Goal: Task Accomplishment & Management: Use online tool/utility

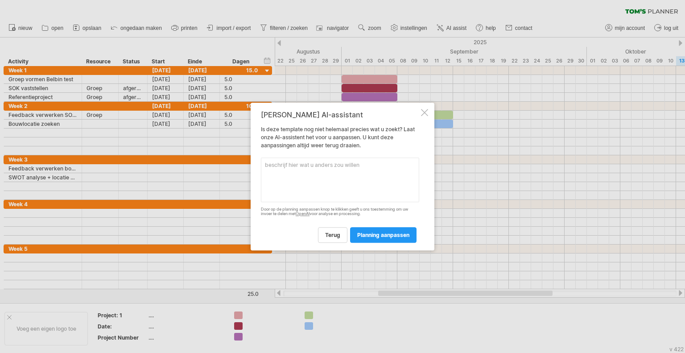
scroll to position [0, 20]
click at [312, 167] on textarea at bounding box center [340, 179] width 158 height 45
click at [363, 160] on textarea at bounding box center [340, 179] width 158 height 45
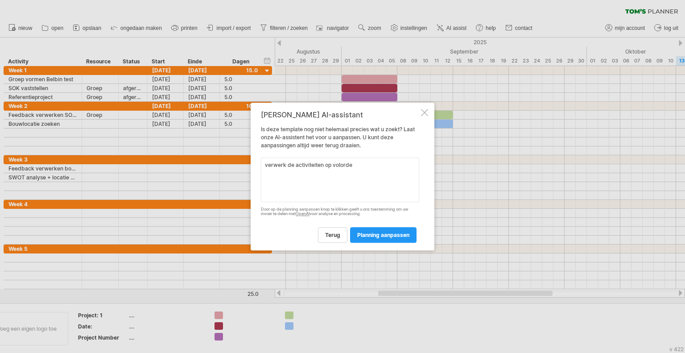
paste textarea "1. Belbin test 2. Groep vormen a.d.h.v. Belbin test 3. SOK vaststellen 4. Refer…"
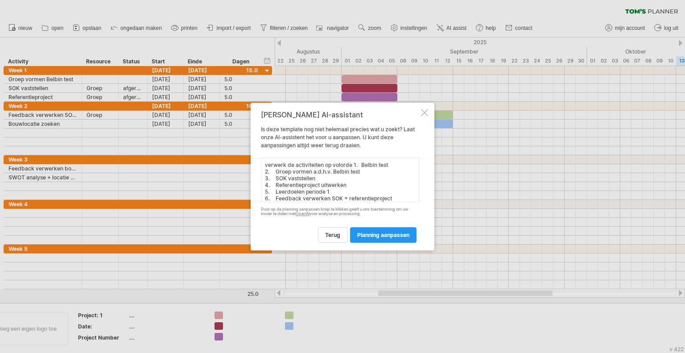
scroll to position [102, 0]
type textarea "verwerk de activiteiten op volorde 1. Belbin test 2. Groep vormen a.d.h.v. Belb…"
click at [377, 236] on span "planning aanpassen" at bounding box center [383, 234] width 52 height 7
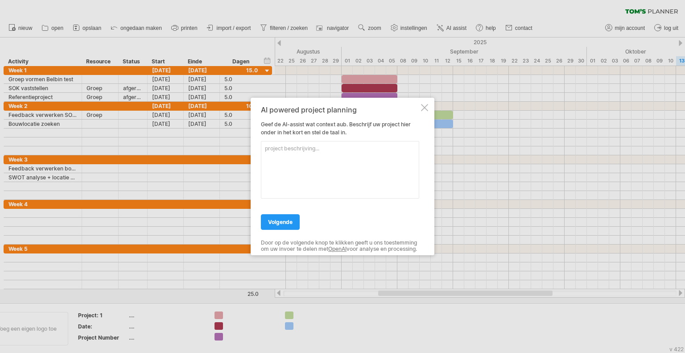
click at [377, 239] on div "Door op de volgende knop te klikken geeft u ons toestemming om uw invoer te del…" at bounding box center [340, 245] width 158 height 13
click at [307, 151] on textarea at bounding box center [340, 169] width 158 height 57
click at [396, 161] on textarea "Nederlands, het gaat over een schoolproject waarbij het eindresultaat een advie…" at bounding box center [340, 169] width 158 height 57
click at [286, 160] on textarea "Nederlands, het gaat over een schoolproject waarbij het eindresultaat een advie…" at bounding box center [340, 169] width 158 height 57
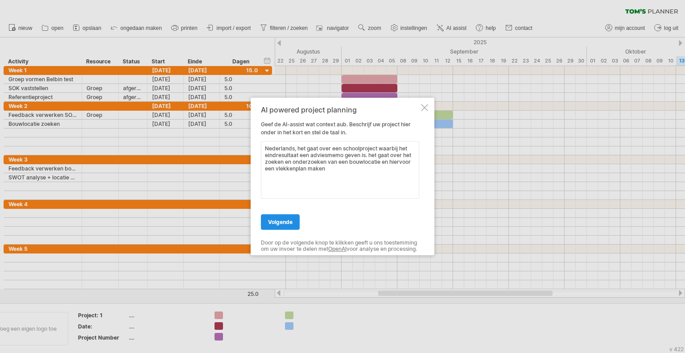
type textarea "Nederlands, het gaat over een schoolproject waarbij het eindresultaat een advie…"
click at [287, 218] on span "volgende" at bounding box center [280, 221] width 25 height 7
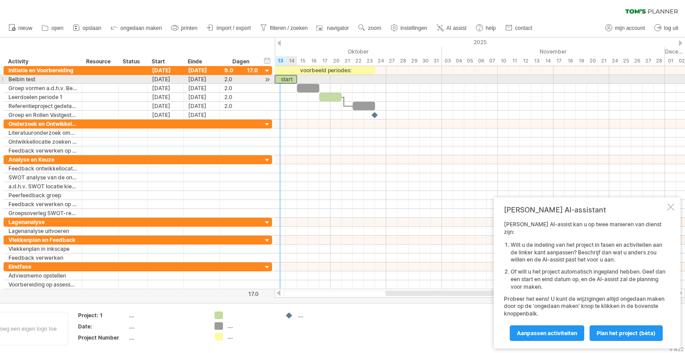
click at [284, 76] on div "start" at bounding box center [286, 79] width 22 height 8
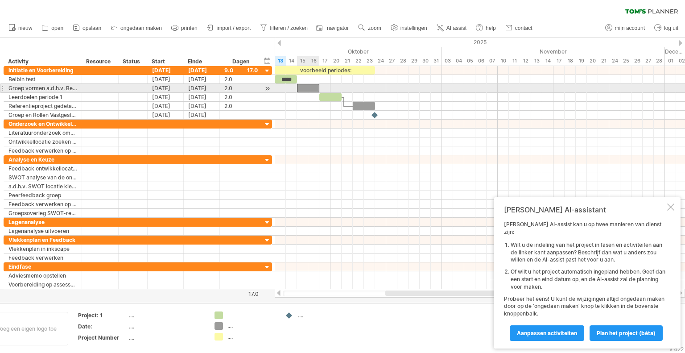
click at [308, 89] on div at bounding box center [308, 88] width 22 height 8
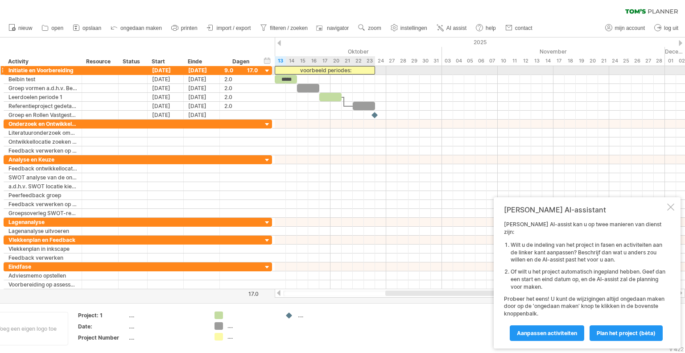
click at [333, 71] on div "voorbeeld periodes:" at bounding box center [325, 70] width 100 height 8
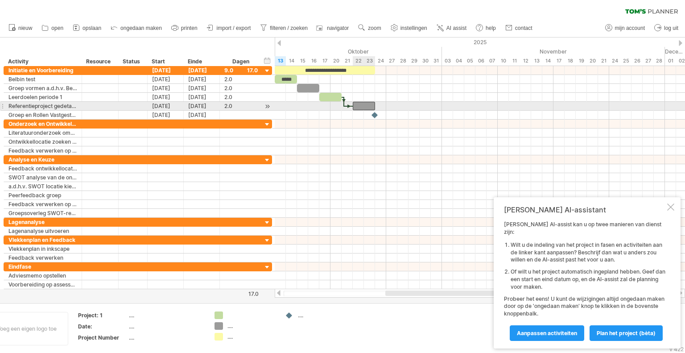
click at [365, 105] on div at bounding box center [364, 106] width 22 height 8
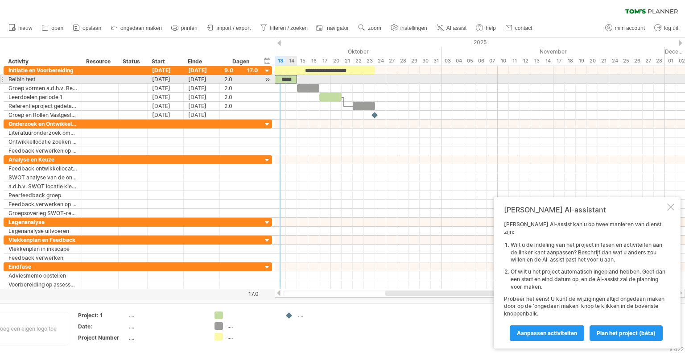
click at [283, 78] on div "*****" at bounding box center [286, 79] width 22 height 8
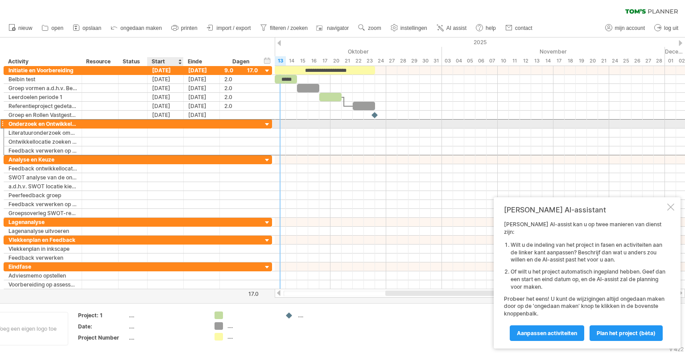
click at [168, 121] on div at bounding box center [166, 123] width 36 height 8
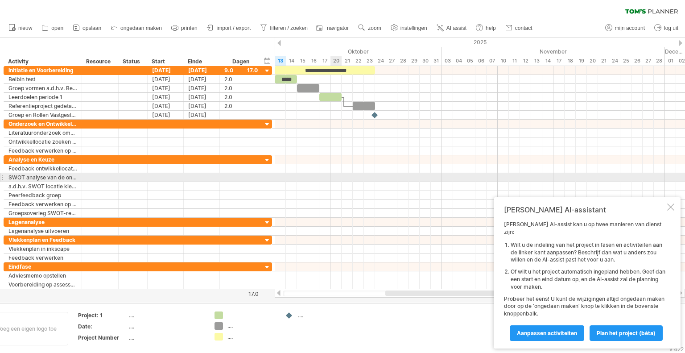
click at [334, 182] on div at bounding box center [480, 186] width 410 height 9
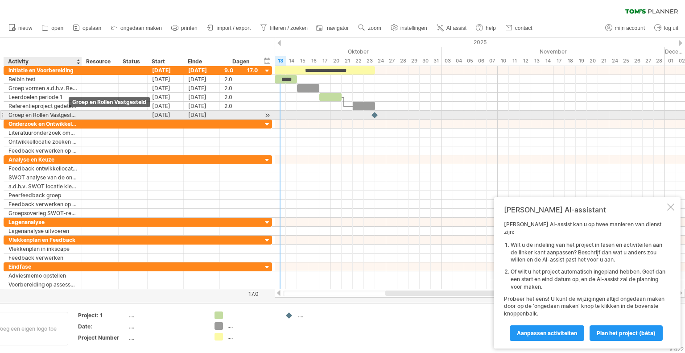
click at [66, 115] on div "Groep en Rollen Vastgesteld" at bounding box center [42, 115] width 69 height 8
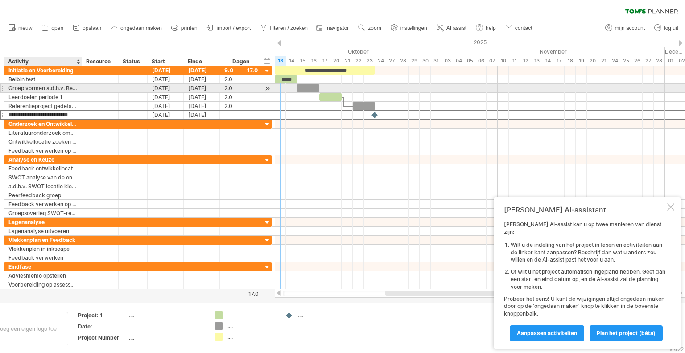
drag, startPoint x: 66, startPoint y: 115, endPoint x: 64, endPoint y: 87, distance: 28.1
click at [64, 87] on div "**********" at bounding box center [138, 92] width 268 height 53
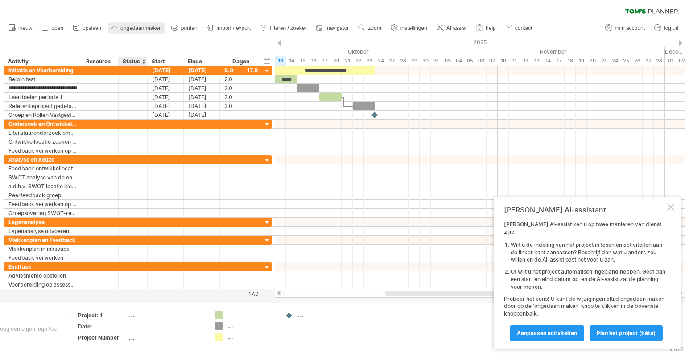
click at [127, 33] on link "ongedaan maken" at bounding box center [136, 28] width 56 height 12
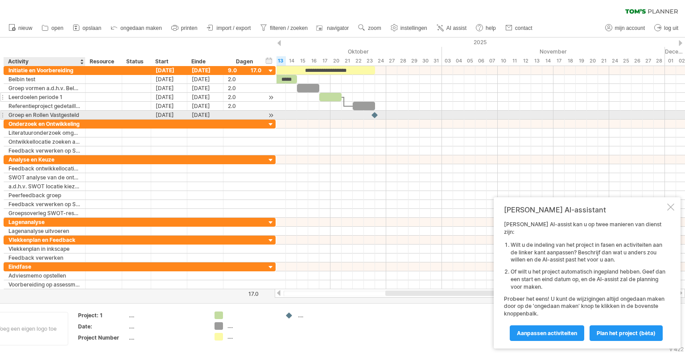
drag, startPoint x: 78, startPoint y: 113, endPoint x: 82, endPoint y: 95, distance: 18.2
click at [82, 95] on div "**********" at bounding box center [140, 92] width 272 height 53
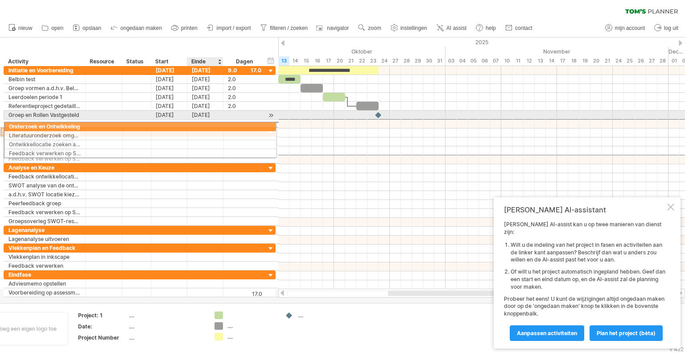
drag, startPoint x: 223, startPoint y: 119, endPoint x: 221, endPoint y: 125, distance: 5.8
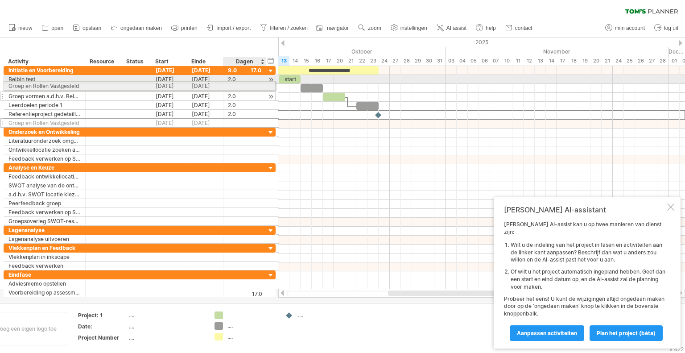
drag, startPoint x: 236, startPoint y: 115, endPoint x: 234, endPoint y: 84, distance: 31.3
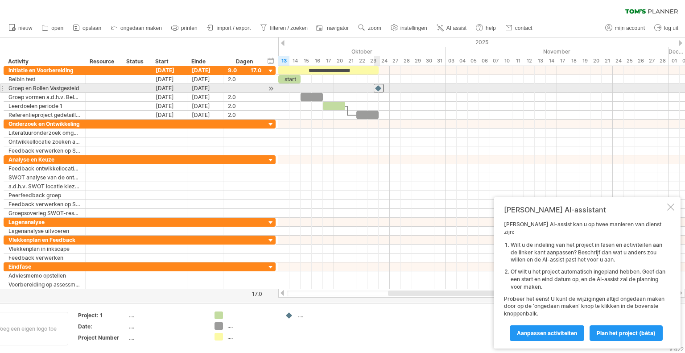
click at [378, 86] on div at bounding box center [378, 88] width 10 height 8
click at [376, 86] on div at bounding box center [378, 88] width 10 height 8
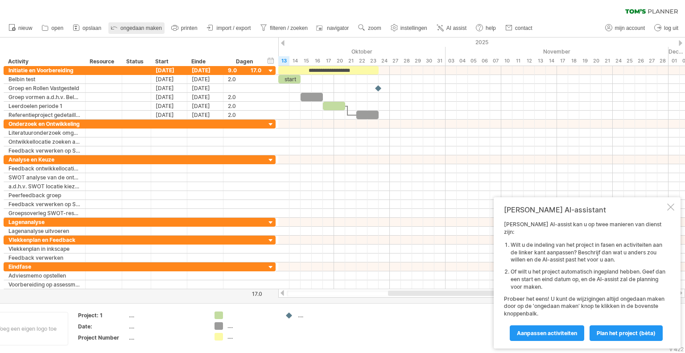
click at [125, 25] on span "ongedaan maken" at bounding box center [140, 28] width 41 height 6
click at [141, 27] on span "ongedaan maken" at bounding box center [140, 28] width 41 height 6
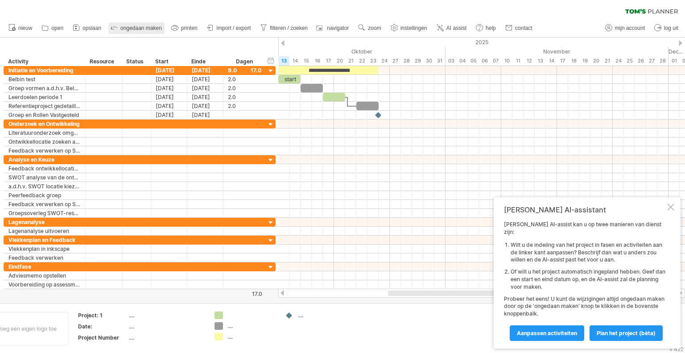
click at [141, 27] on span "ongedaan maken" at bounding box center [140, 28] width 41 height 6
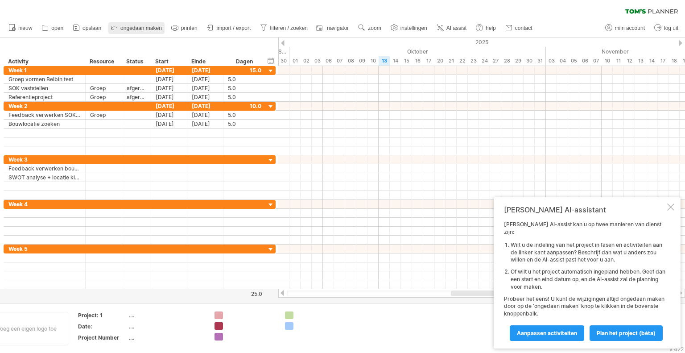
click at [147, 27] on span "ongedaan maken" at bounding box center [140, 28] width 41 height 6
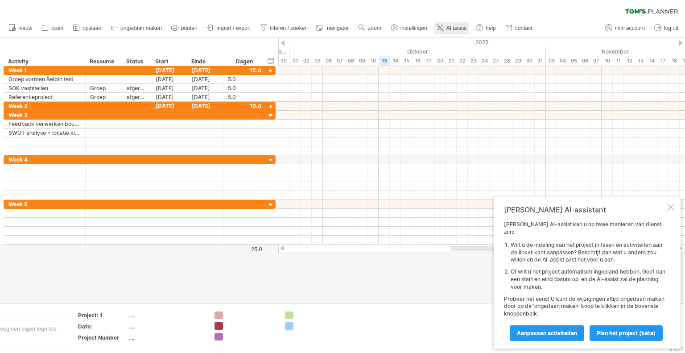
click at [456, 29] on span "AI assist" at bounding box center [456, 28] width 20 height 6
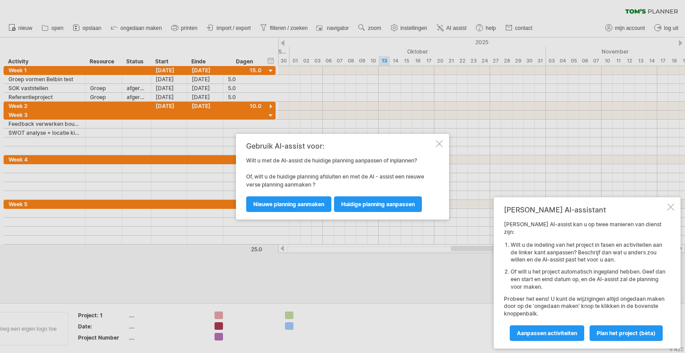
click at [436, 142] on div at bounding box center [438, 143] width 7 height 7
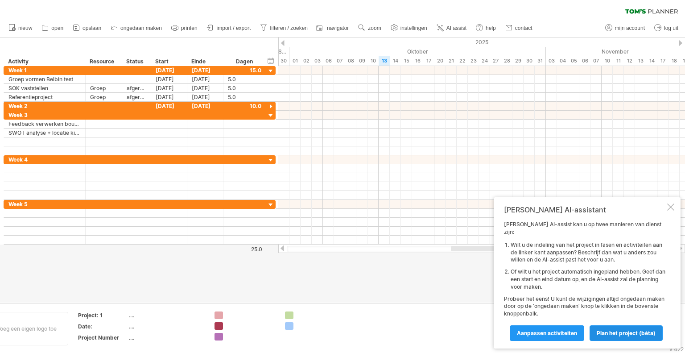
click at [622, 334] on span "Plan het project (bèta)" at bounding box center [625, 332] width 59 height 7
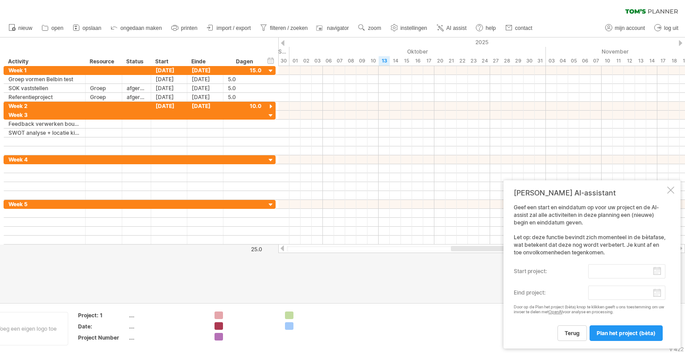
click at [558, 271] on label "start project:" at bounding box center [550, 271] width 74 height 14
click at [588, 271] on input "start project:" at bounding box center [626, 271] width 77 height 14
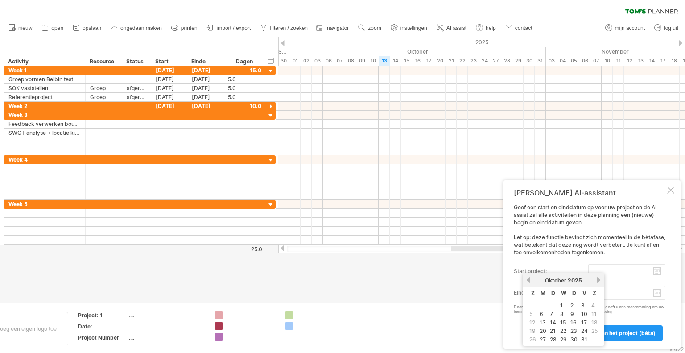
click at [528, 279] on link "vorige" at bounding box center [528, 279] width 7 height 7
click at [540, 306] on link "1" at bounding box center [540, 305] width 4 height 8
type input "********"
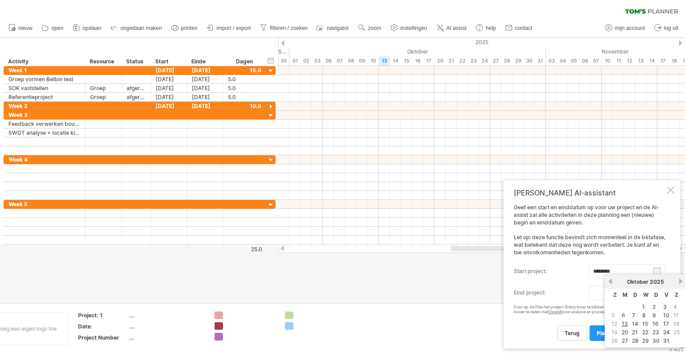
click at [656, 292] on body "vooruitgang(100%) Probeert verbinding te maken met [DOMAIN_NAME] Opnieuw verbon…" at bounding box center [342, 177] width 685 height 354
click at [621, 331] on link "20" at bounding box center [624, 332] width 8 height 8
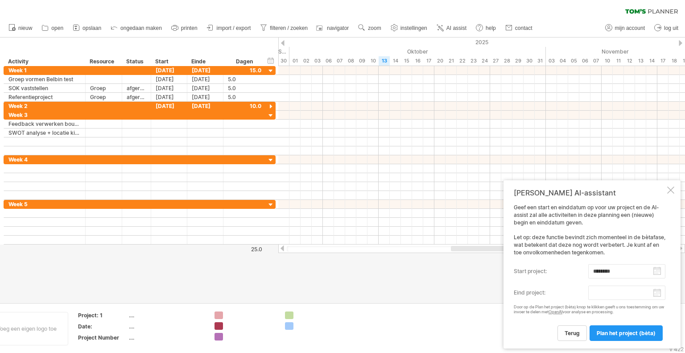
type input "********"
click at [618, 331] on span "Plan het project (bèta)" at bounding box center [625, 332] width 59 height 7
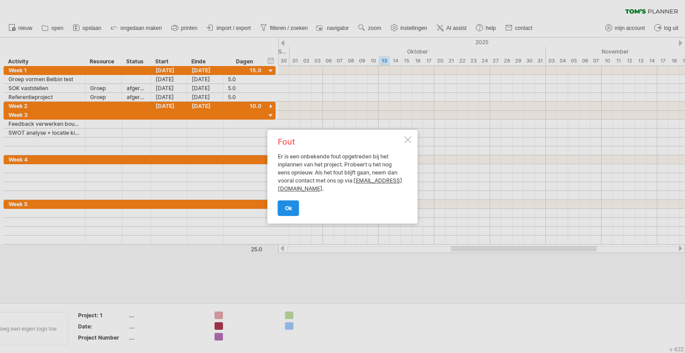
click at [286, 206] on span "ok" at bounding box center [288, 208] width 7 height 7
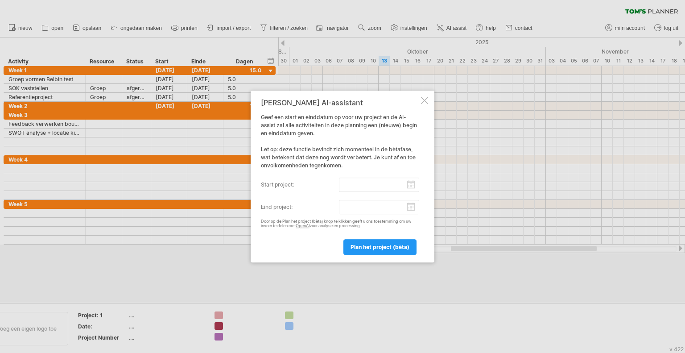
click at [423, 100] on div at bounding box center [424, 100] width 7 height 7
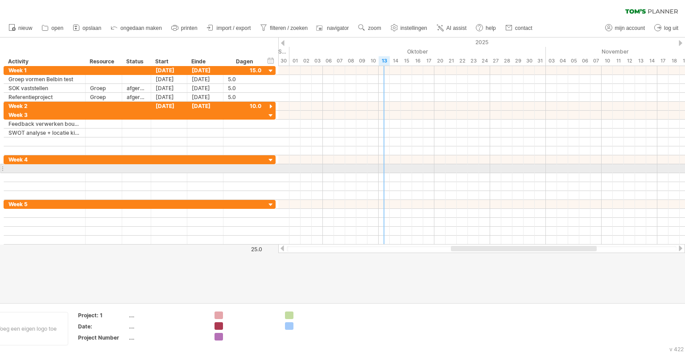
click at [388, 164] on div at bounding box center [481, 168] width 406 height 9
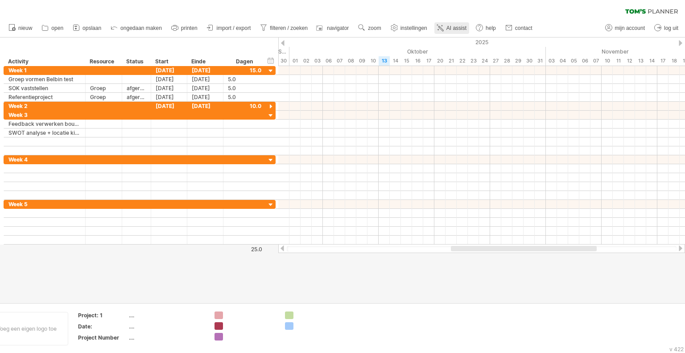
click at [451, 28] on span "AI assist" at bounding box center [456, 28] width 20 height 6
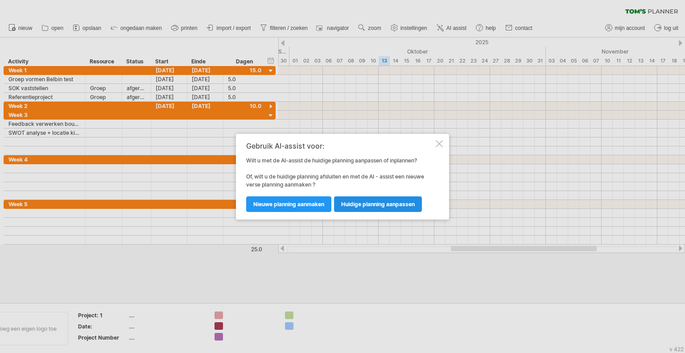
click at [358, 199] on link "huidige planning aanpassen" at bounding box center [378, 204] width 88 height 16
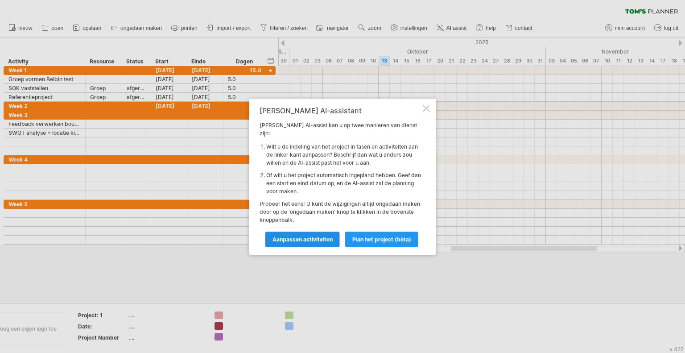
click at [303, 236] on span "Aanpassen activiteiten" at bounding box center [302, 239] width 60 height 7
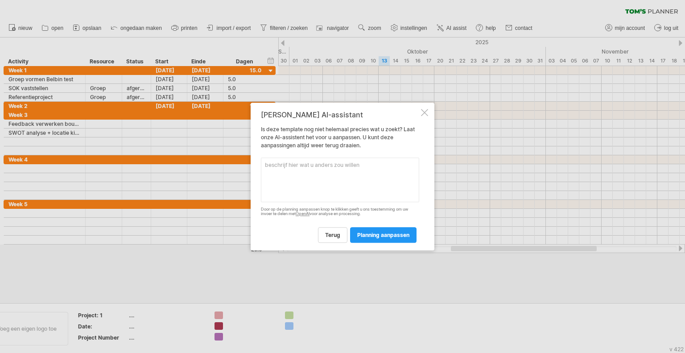
click at [306, 169] on textarea at bounding box center [340, 179] width 158 height 45
click at [331, 165] on textarea "verwerk de activiteiten opvolgorde" at bounding box center [340, 179] width 158 height 45
click at [364, 166] on textarea "verwerk de activiteiten op volgorde" at bounding box center [340, 179] width 158 height 45
click at [273, 172] on textarea "verwerk de activiteiten op volgorde pas de naam van de actviteiten niet aan." at bounding box center [340, 179] width 158 height 45
click at [342, 176] on textarea "verwerk de activiteiten op volgorde pas de naam van de activiteiten niet aan." at bounding box center [340, 179] width 158 height 45
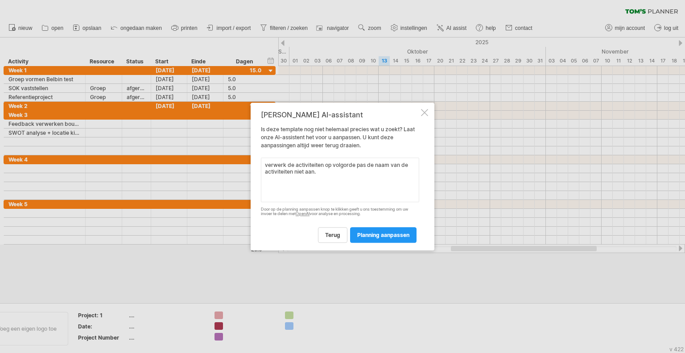
paste textarea "1. Belbin test 2. Groep vormen a.d.h.v. Belbin test 3. SOK vaststellen 4. Refer…"
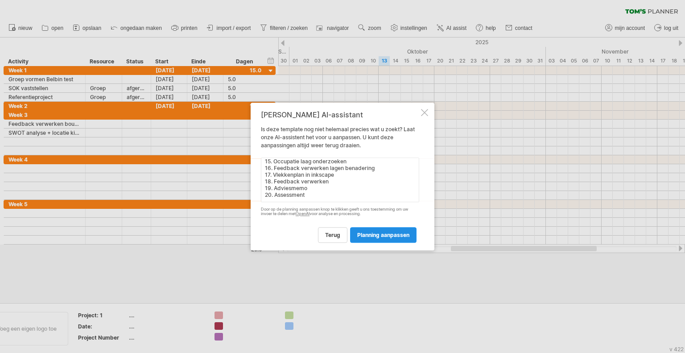
type textarea "verwerk de activiteiten op volgorde pas de naam van de activiteiten niet aan. 1…"
click at [369, 230] on link "planning aanpassen" at bounding box center [383, 235] width 66 height 16
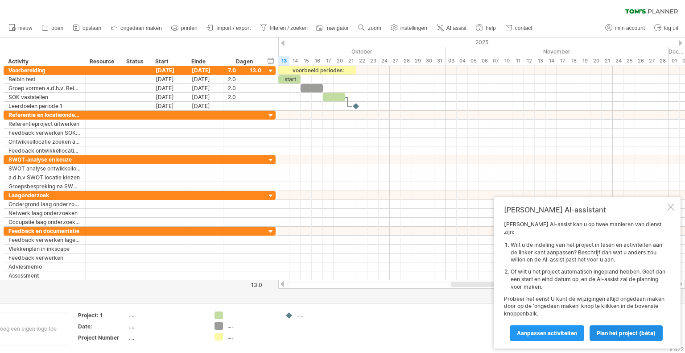
click at [638, 336] on link "Plan het project (bèta)" at bounding box center [625, 333] width 73 height 16
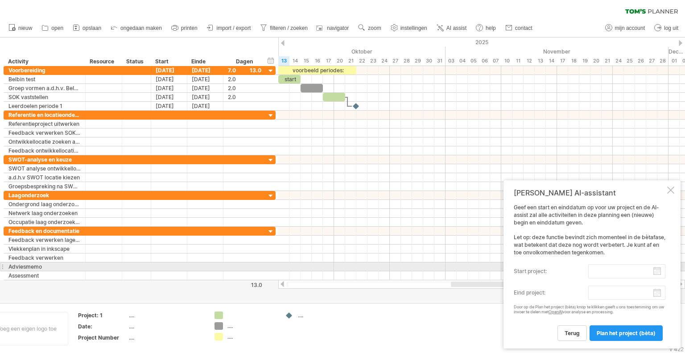
click at [561, 269] on label "start project:" at bounding box center [550, 271] width 74 height 14
click at [588, 269] on input "start project:" at bounding box center [626, 271] width 77 height 14
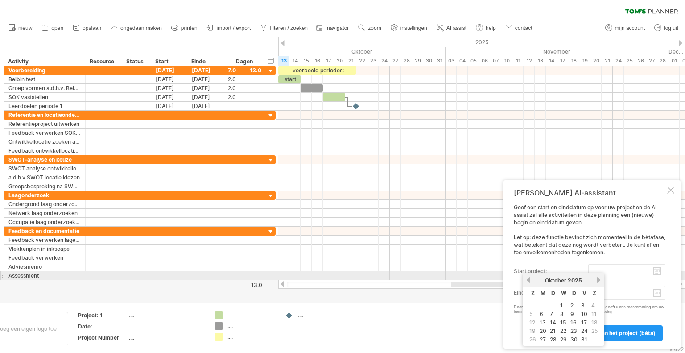
click at [526, 278] on link "vorige" at bounding box center [528, 279] width 7 height 7
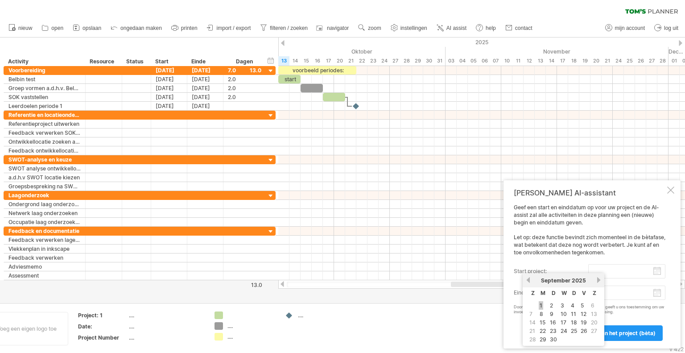
click at [538, 303] on link "1" at bounding box center [540, 305] width 4 height 8
type input "********"
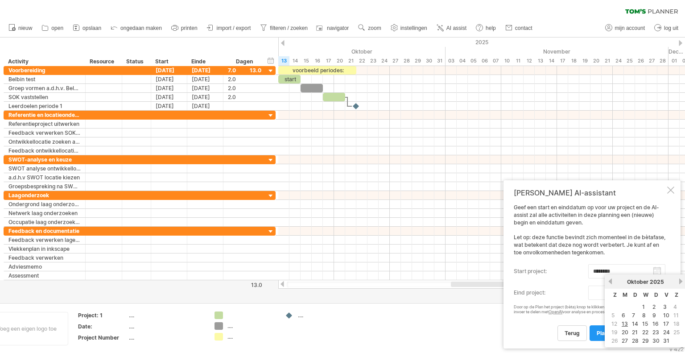
click at [588, 294] on input "eind project:" at bounding box center [626, 292] width 77 height 14
click at [624, 333] on link "20" at bounding box center [624, 332] width 8 height 8
type input "********"
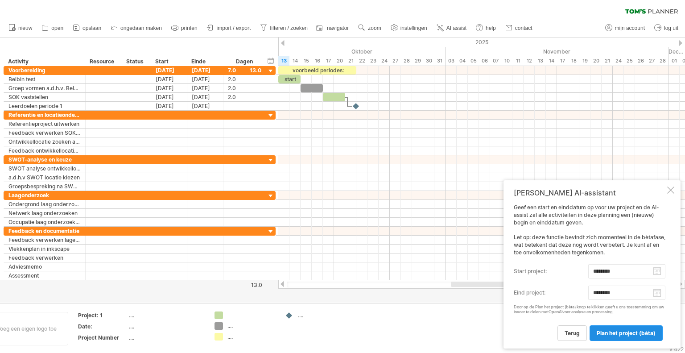
click at [612, 334] on span "Plan het project (bèta)" at bounding box center [625, 332] width 59 height 7
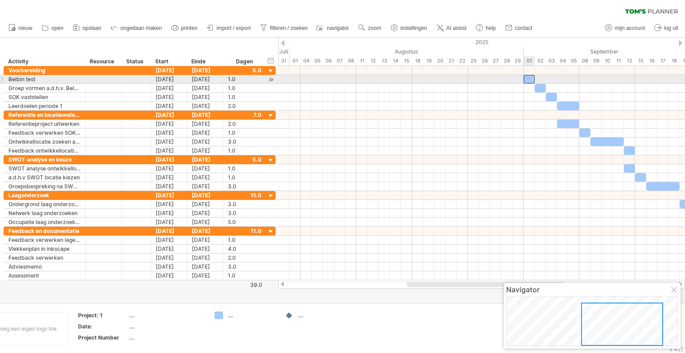
click at [529, 78] on div at bounding box center [528, 79] width 11 height 8
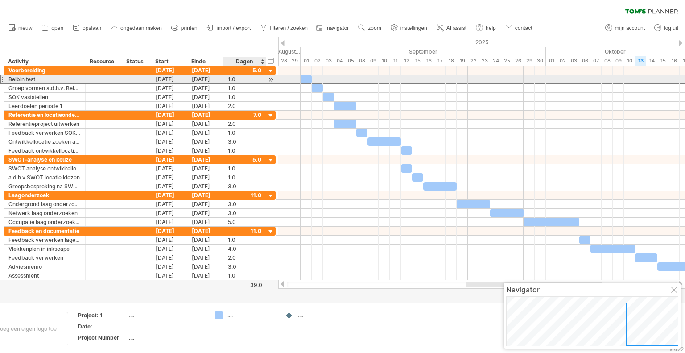
click at [235, 79] on div "1.0" at bounding box center [244, 79] width 33 height 8
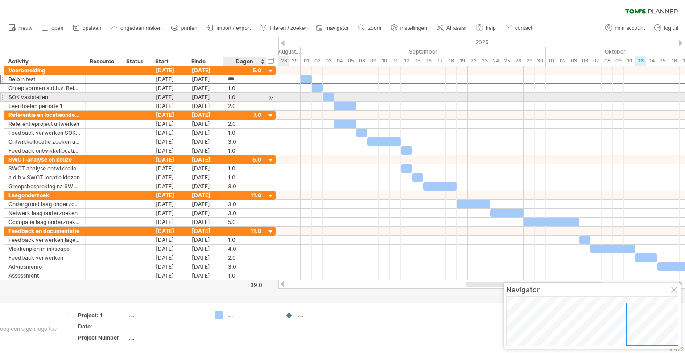
scroll to position [0, 0]
click at [231, 97] on div "1.0" at bounding box center [244, 97] width 33 height 8
type input "*"
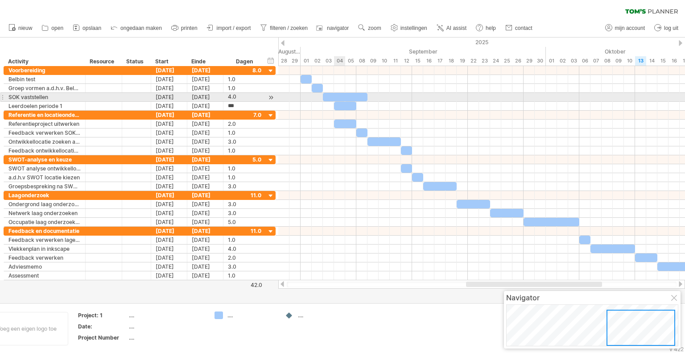
scroll to position [0, 0]
drag, startPoint x: 339, startPoint y: 94, endPoint x: 328, endPoint y: 96, distance: 10.8
click at [328, 96] on div at bounding box center [334, 97] width 45 height 8
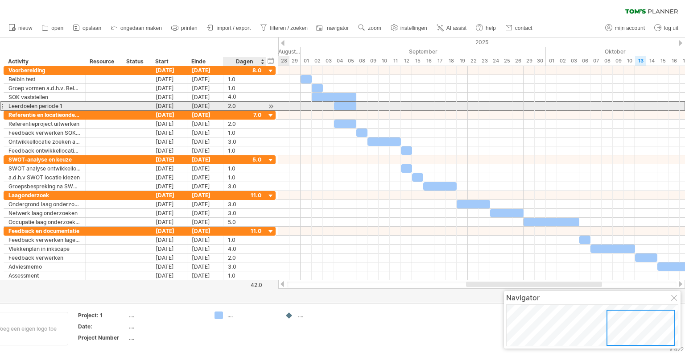
click at [230, 107] on div "2.0" at bounding box center [244, 106] width 33 height 8
type input "*"
drag, startPoint x: 349, startPoint y: 102, endPoint x: 327, endPoint y: 102, distance: 22.3
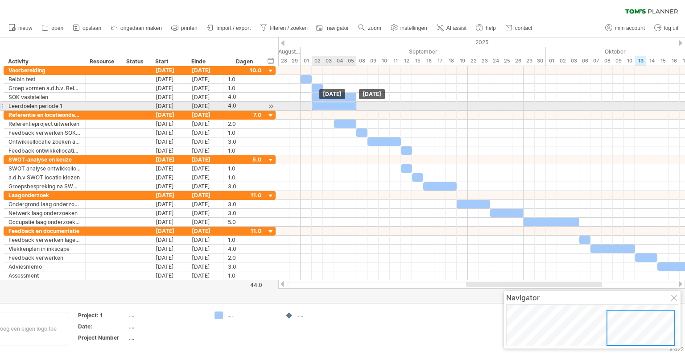
click at [327, 102] on div at bounding box center [334, 106] width 45 height 8
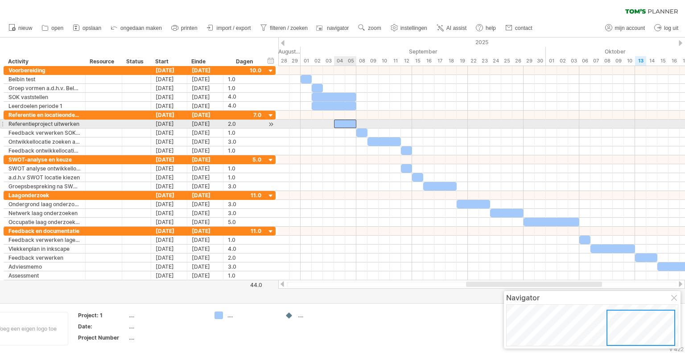
click at [343, 120] on div at bounding box center [345, 123] width 22 height 8
click at [232, 123] on div "2.0" at bounding box center [244, 123] width 33 height 8
type input "*"
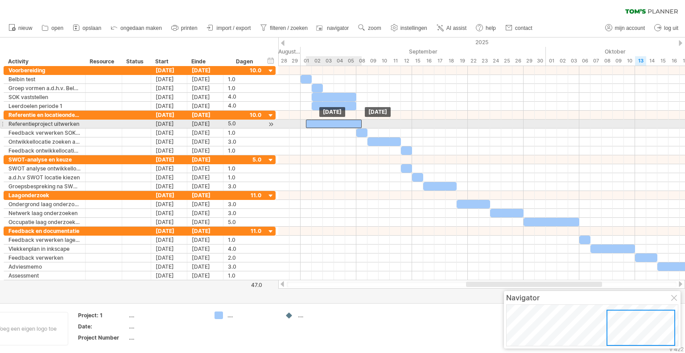
drag, startPoint x: 354, startPoint y: 121, endPoint x: 329, endPoint y: 121, distance: 24.5
click at [329, 121] on div at bounding box center [334, 123] width 56 height 8
click at [234, 122] on div "5.0" at bounding box center [244, 123] width 33 height 8
type input "*"
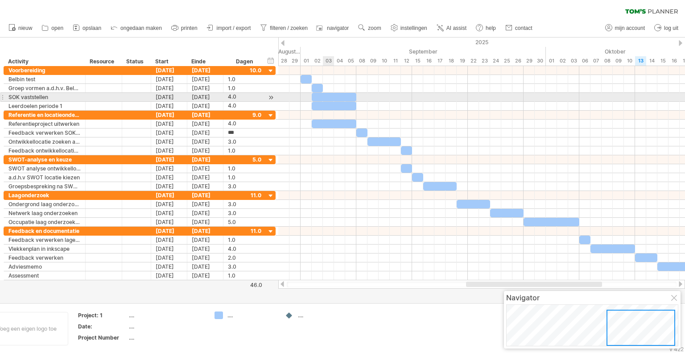
scroll to position [0, 0]
click at [332, 98] on div at bounding box center [334, 97] width 45 height 8
click at [236, 99] on div "4.0" at bounding box center [244, 97] width 33 height 8
type input "*"
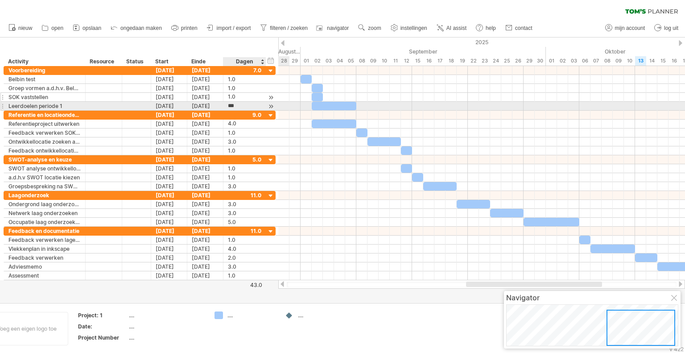
type input "*"
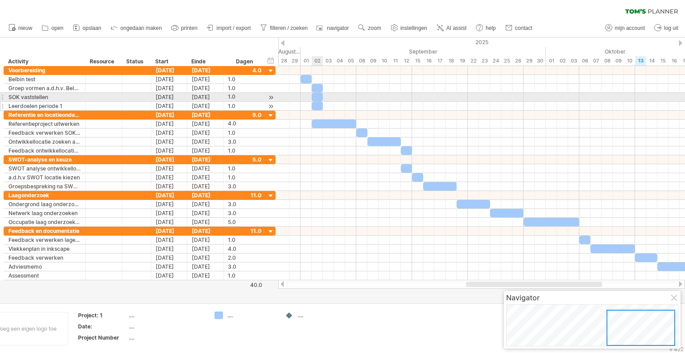
scroll to position [0, 0]
drag, startPoint x: 319, startPoint y: 96, endPoint x: 324, endPoint y: 96, distance: 5.4
click at [324, 96] on div at bounding box center [322, 97] width 11 height 8
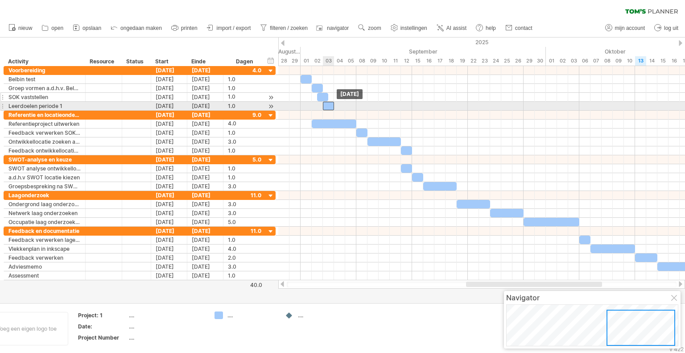
drag, startPoint x: 316, startPoint y: 105, endPoint x: 325, endPoint y: 103, distance: 10.1
click at [325, 103] on div at bounding box center [328, 106] width 11 height 8
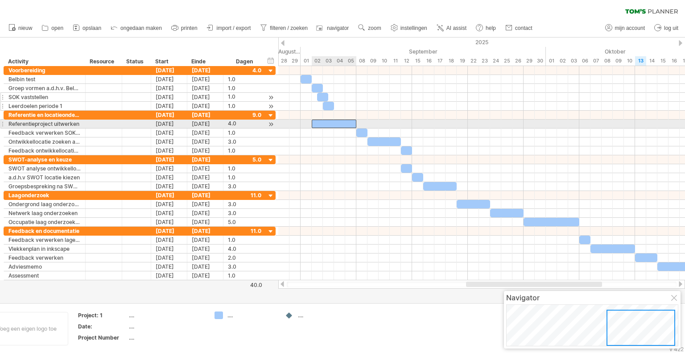
click at [330, 122] on div at bounding box center [334, 123] width 45 height 8
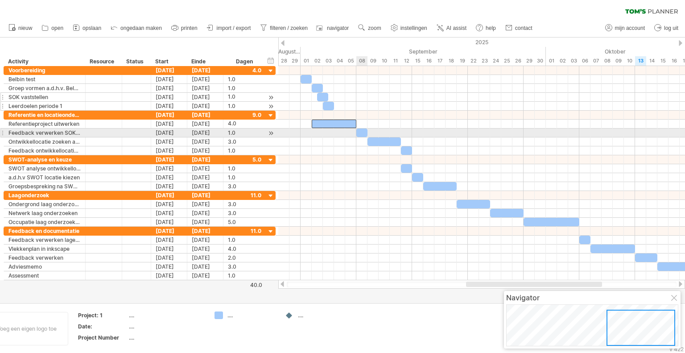
click at [363, 131] on div at bounding box center [361, 132] width 11 height 8
drag, startPoint x: 363, startPoint y: 131, endPoint x: 375, endPoint y: 130, distance: 12.2
click at [375, 130] on div at bounding box center [372, 132] width 11 height 8
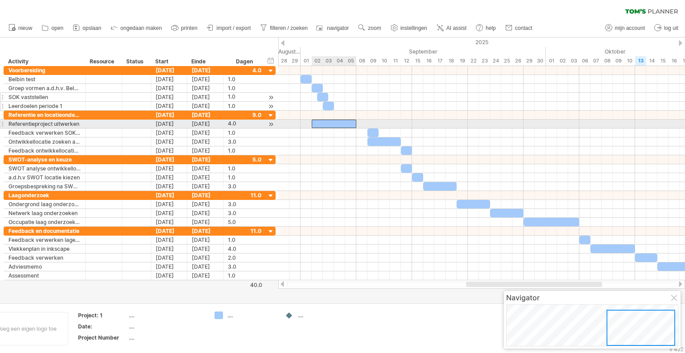
click at [351, 123] on div at bounding box center [334, 123] width 45 height 8
drag, startPoint x: 356, startPoint y: 121, endPoint x: 365, endPoint y: 120, distance: 9.8
click at [365, 120] on span at bounding box center [367, 123] width 4 height 8
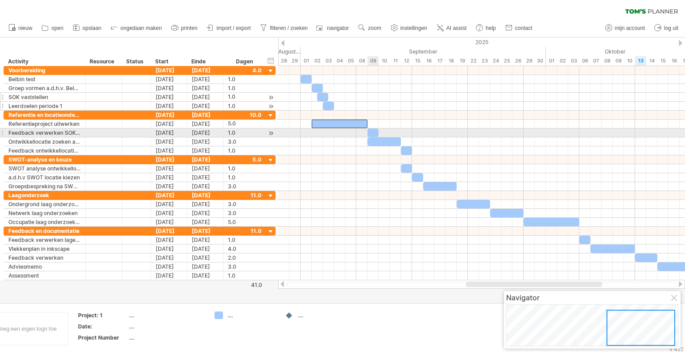
click at [373, 130] on div at bounding box center [372, 132] width 11 height 8
click at [386, 129] on div at bounding box center [481, 132] width 406 height 9
click at [385, 137] on div at bounding box center [383, 141] width 33 height 8
drag, startPoint x: 401, startPoint y: 138, endPoint x: 410, endPoint y: 136, distance: 9.5
click at [410, 137] on span at bounding box center [412, 141] width 4 height 8
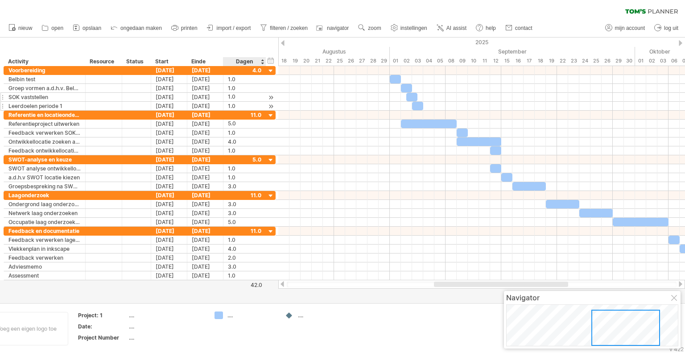
click at [233, 318] on div "...." at bounding box center [251, 315] width 49 height 8
type input "**********"
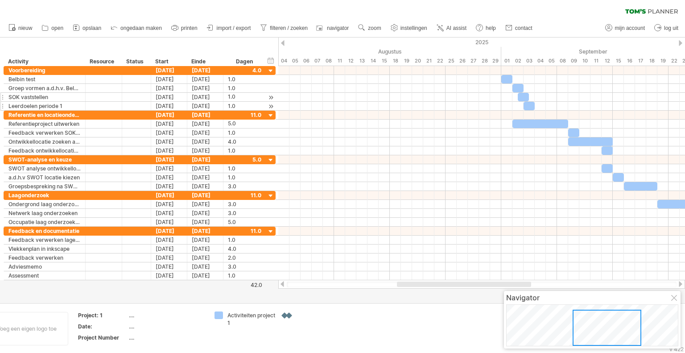
click at [287, 315] on div "Probeert verbinding te maken met [DOMAIN_NAME] Opnieuw verbonden 0% wissen filt…" at bounding box center [342, 176] width 685 height 353
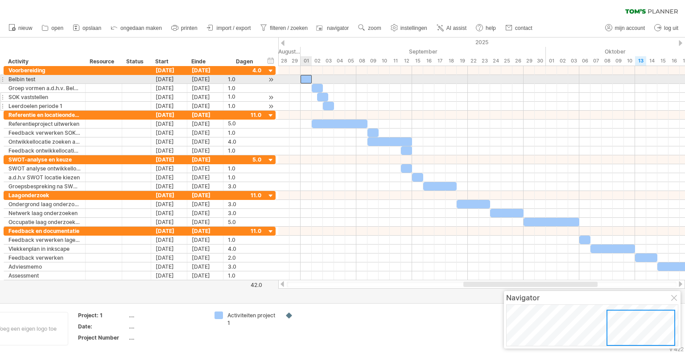
click at [305, 78] on div at bounding box center [305, 79] width 11 height 8
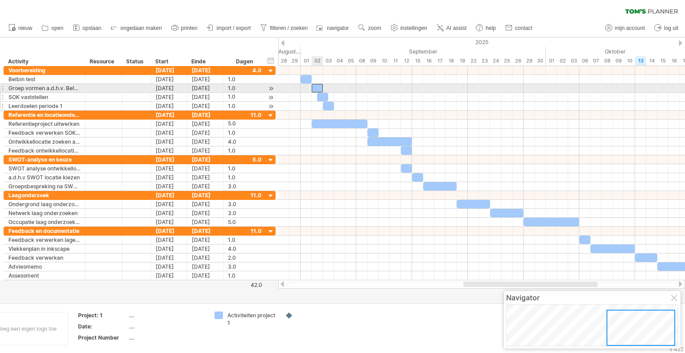
click at [318, 86] on div at bounding box center [317, 88] width 11 height 8
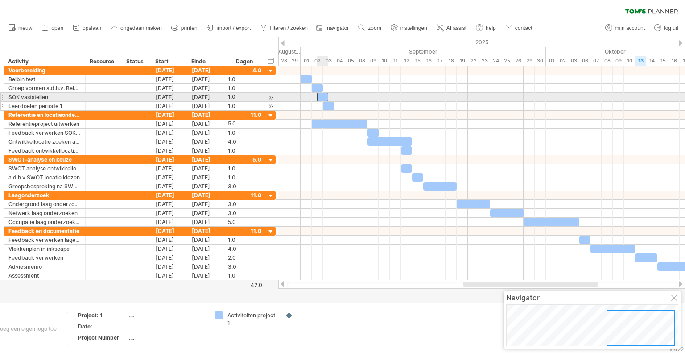
click at [322, 94] on div at bounding box center [322, 97] width 11 height 8
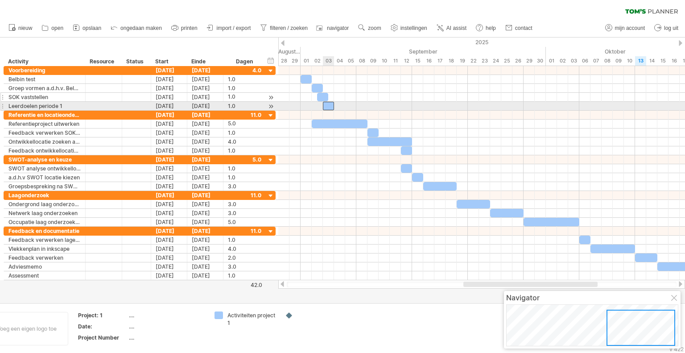
click at [328, 108] on div at bounding box center [328, 106] width 11 height 8
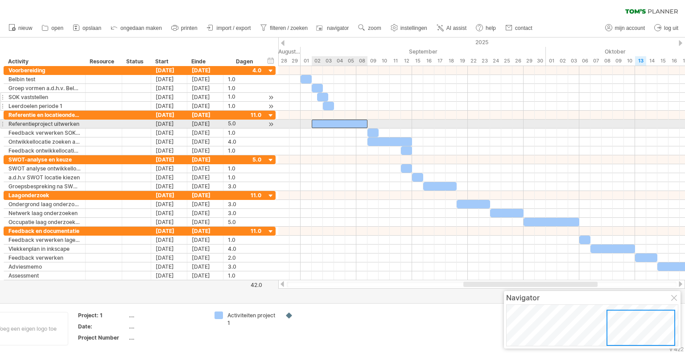
click at [336, 126] on div at bounding box center [340, 123] width 56 height 8
drag, startPoint x: 311, startPoint y: 123, endPoint x: 316, endPoint y: 123, distance: 5.3
click at [316, 123] on span at bounding box center [318, 123] width 4 height 8
click at [315, 123] on div "[DATE] [DATE] - 5.0 dagen" at bounding box center [481, 173] width 406 height 214
click at [320, 124] on div at bounding box center [342, 123] width 50 height 8
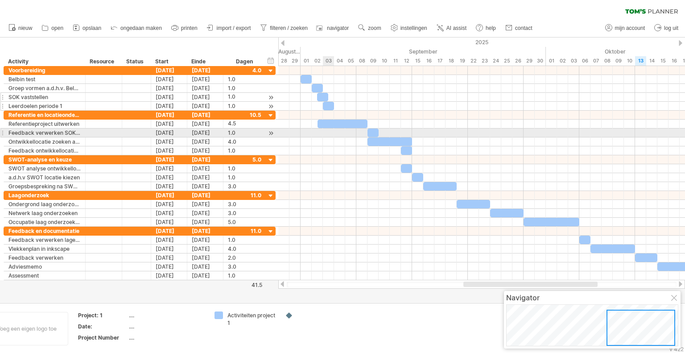
click at [323, 133] on div at bounding box center [481, 132] width 406 height 9
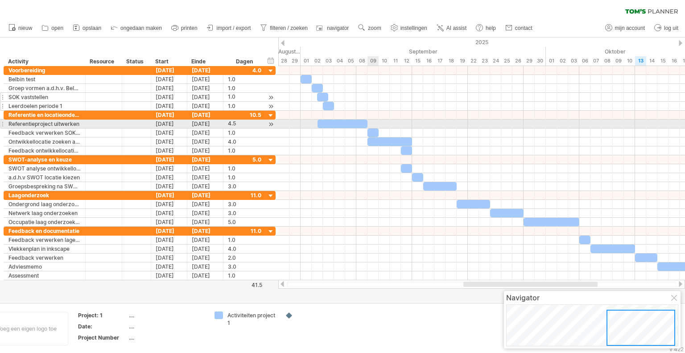
click at [372, 124] on div at bounding box center [481, 123] width 406 height 9
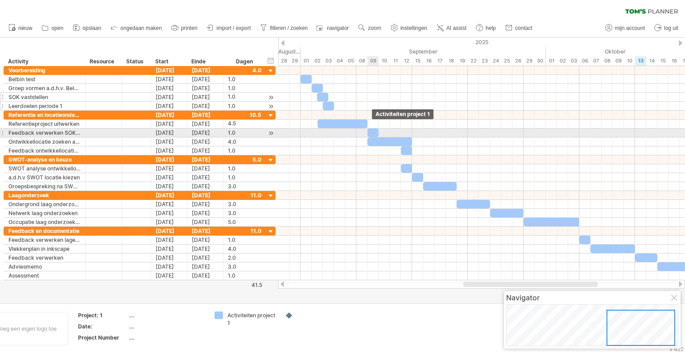
click at [373, 132] on div at bounding box center [372, 132] width 11 height 8
click at [381, 131] on div "[DATE] - 1.0 dagen [DATE]" at bounding box center [481, 173] width 406 height 214
click at [381, 131] on div at bounding box center [481, 132] width 406 height 9
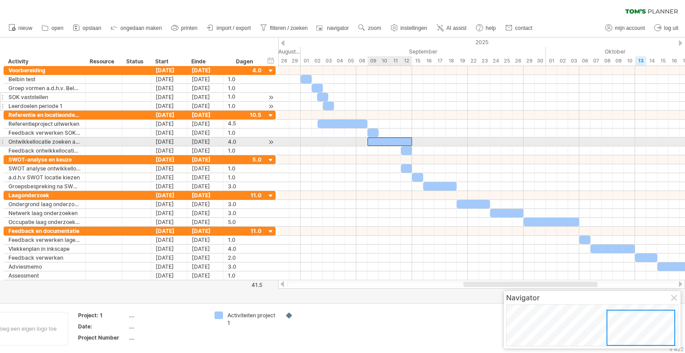
click at [382, 141] on div at bounding box center [389, 141] width 45 height 8
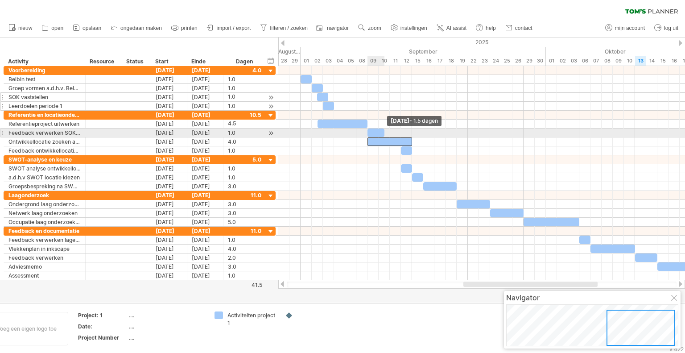
drag, startPoint x: 377, startPoint y: 132, endPoint x: 384, endPoint y: 132, distance: 6.2
click at [384, 132] on span at bounding box center [384, 132] width 4 height 8
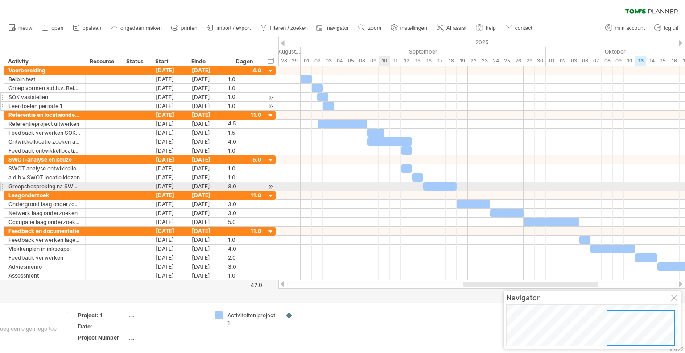
click at [384, 185] on div at bounding box center [481, 186] width 406 height 9
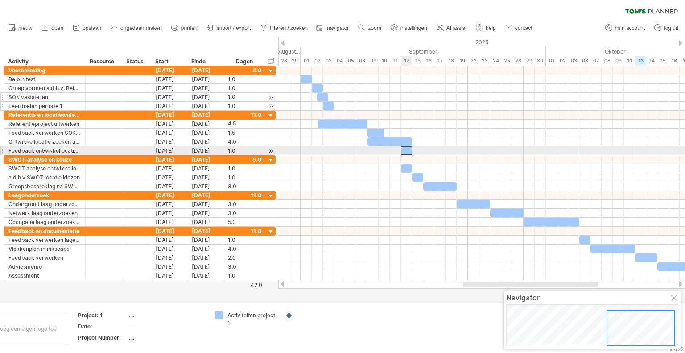
click at [405, 151] on div at bounding box center [406, 150] width 11 height 8
drag, startPoint x: 405, startPoint y: 150, endPoint x: 426, endPoint y: 147, distance: 21.2
click at [426, 147] on div at bounding box center [428, 150] width 11 height 8
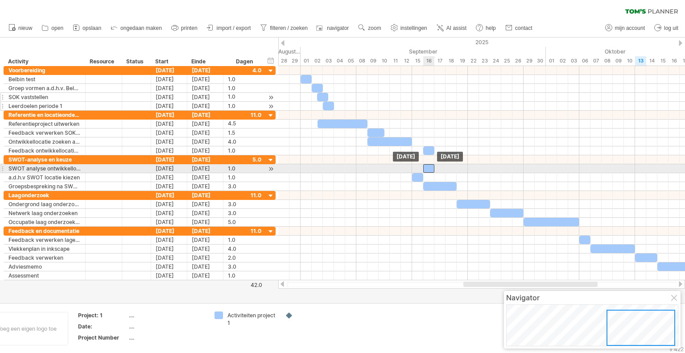
drag, startPoint x: 408, startPoint y: 167, endPoint x: 432, endPoint y: 164, distance: 23.8
click at [432, 164] on div at bounding box center [428, 168] width 11 height 8
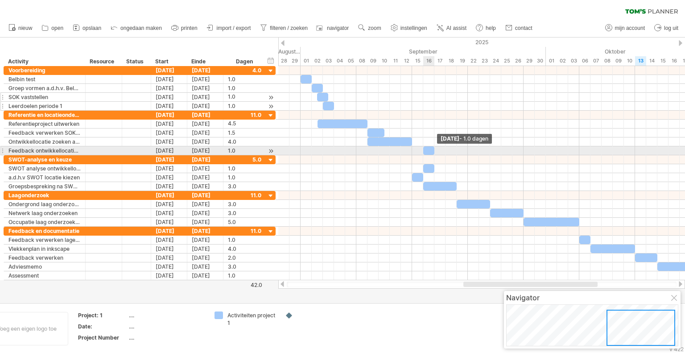
click at [435, 149] on span at bounding box center [434, 150] width 4 height 8
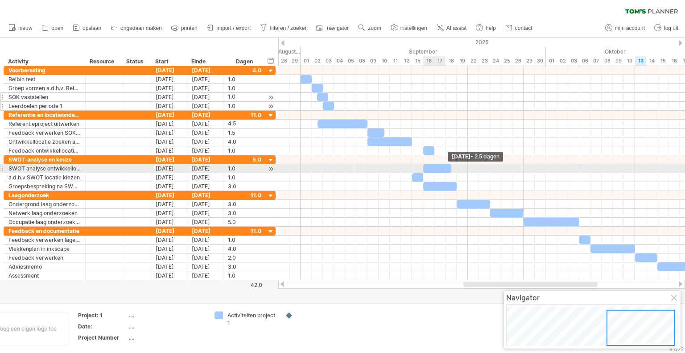
drag, startPoint x: 434, startPoint y: 167, endPoint x: 449, endPoint y: 165, distance: 15.3
click at [449, 165] on span at bounding box center [451, 168] width 4 height 8
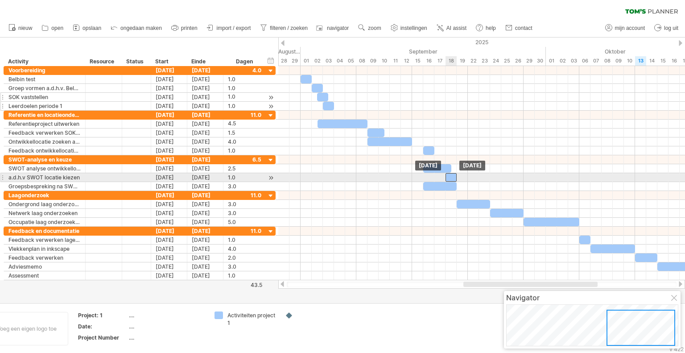
drag, startPoint x: 415, startPoint y: 178, endPoint x: 446, endPoint y: 174, distance: 31.5
click at [446, 174] on div at bounding box center [450, 177] width 11 height 8
click at [456, 175] on div at bounding box center [456, 177] width 11 height 8
drag, startPoint x: 423, startPoint y: 185, endPoint x: 447, endPoint y: 180, distance: 24.5
click at [447, 182] on div at bounding box center [450, 186] width 11 height 8
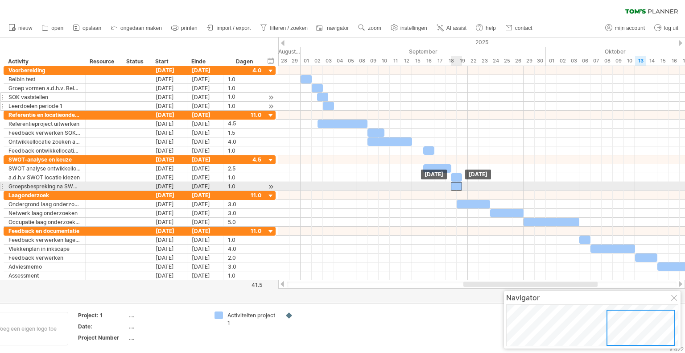
click at [453, 183] on div at bounding box center [456, 186] width 11 height 8
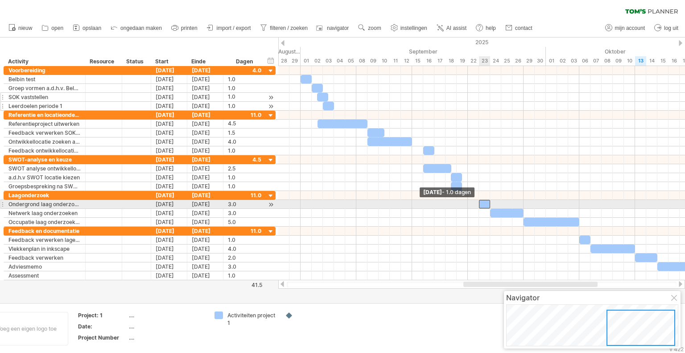
drag, startPoint x: 456, startPoint y: 203, endPoint x: 480, endPoint y: 202, distance: 23.2
click at [480, 202] on span at bounding box center [479, 204] width 4 height 8
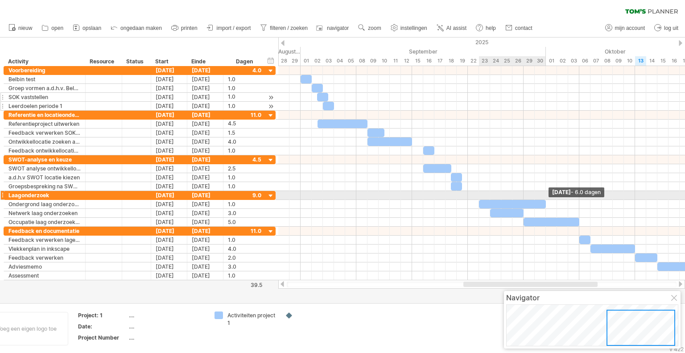
drag, startPoint x: 488, startPoint y: 203, endPoint x: 553, endPoint y: 195, distance: 64.6
click at [553, 195] on div "[DATE] - 6.0 dagen [DATE] - 1.0 dagen" at bounding box center [481, 173] width 406 height 214
click at [553, 195] on div at bounding box center [481, 195] width 406 height 9
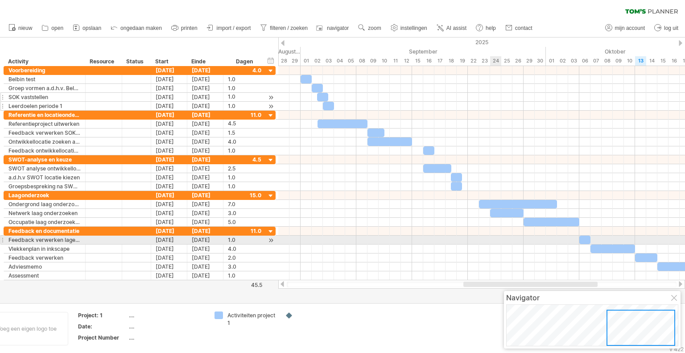
click at [497, 236] on div at bounding box center [481, 239] width 406 height 9
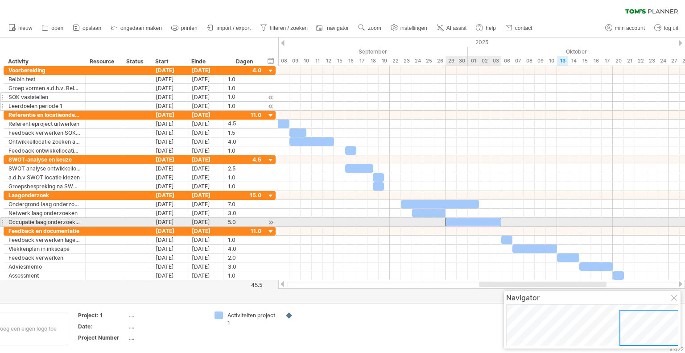
click at [488, 219] on div at bounding box center [473, 221] width 56 height 8
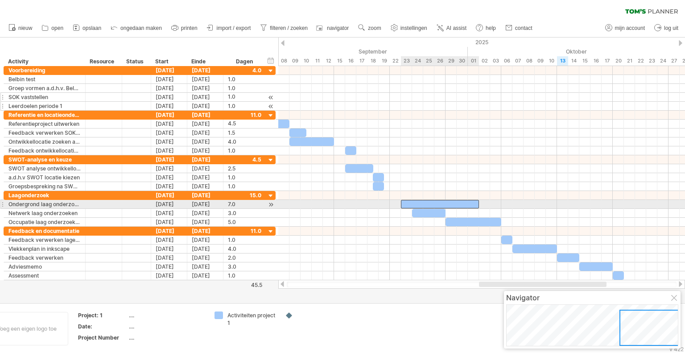
click at [451, 201] on div at bounding box center [440, 204] width 78 height 8
drag, startPoint x: 478, startPoint y: 204, endPoint x: 492, endPoint y: 205, distance: 13.4
click at [492, 205] on div "[DATE] - 7.5 dagen [DATE]" at bounding box center [481, 173] width 406 height 214
drag, startPoint x: 489, startPoint y: 203, endPoint x: 496, endPoint y: 203, distance: 7.6
click at [496, 203] on span at bounding box center [496, 204] width 4 height 8
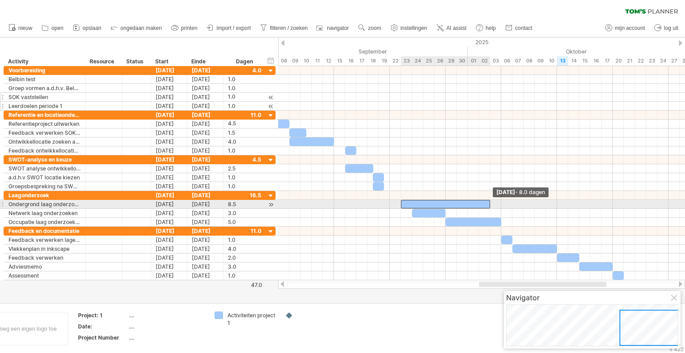
click at [490, 204] on span at bounding box center [490, 204] width 4 height 8
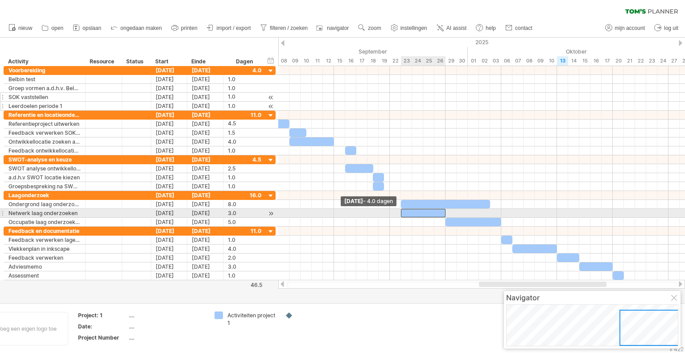
drag, startPoint x: 410, startPoint y: 210, endPoint x: 400, endPoint y: 210, distance: 9.8
click at [400, 210] on span at bounding box center [401, 213] width 4 height 8
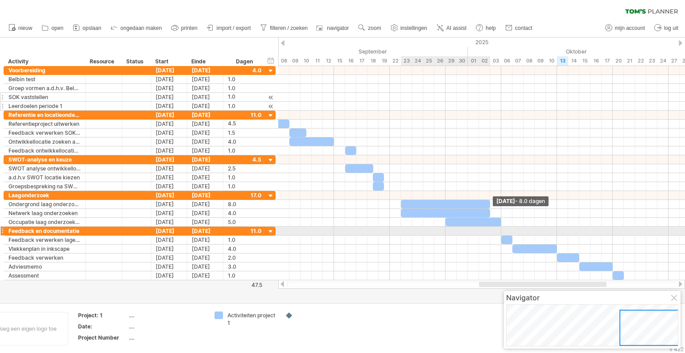
drag, startPoint x: 443, startPoint y: 210, endPoint x: 488, endPoint y: 238, distance: 52.3
click at [488, 238] on div "[DATE] - 8.0 dagen [DATE] - 4.0 dagen" at bounding box center [481, 173] width 406 height 214
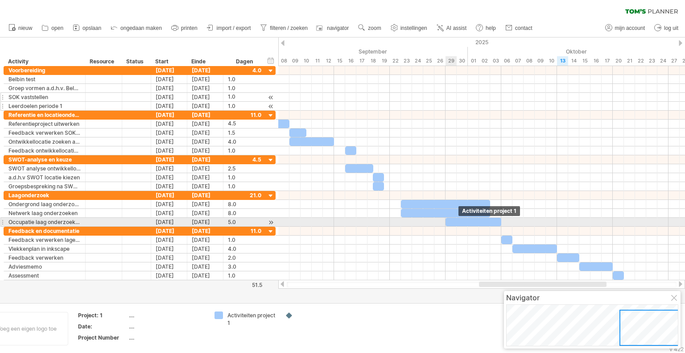
click at [452, 220] on div at bounding box center [473, 221] width 56 height 8
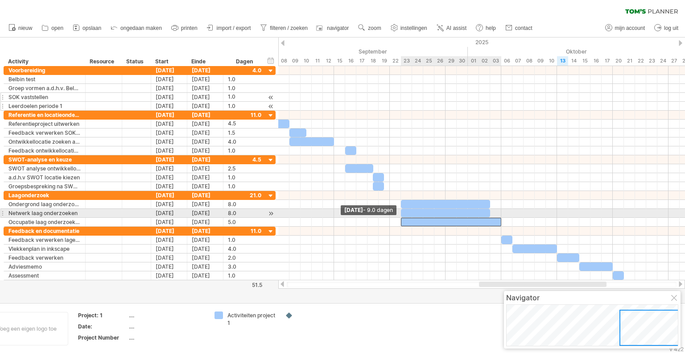
drag, startPoint x: 446, startPoint y: 220, endPoint x: 402, endPoint y: 216, distance: 43.9
click at [402, 217] on span at bounding box center [401, 221] width 4 height 8
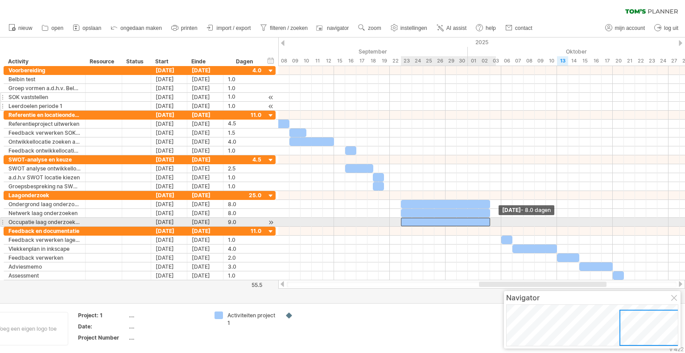
drag, startPoint x: 501, startPoint y: 220, endPoint x: 492, endPoint y: 220, distance: 8.5
click at [492, 220] on div "[DATE] - 8.0 dagen [DATE] - 9.0 dagen" at bounding box center [481, 173] width 406 height 214
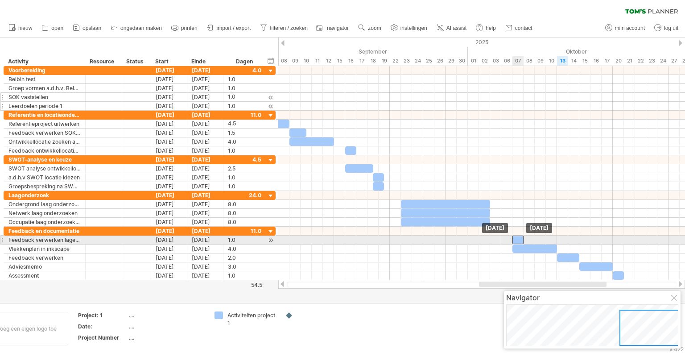
drag, startPoint x: 504, startPoint y: 239, endPoint x: 514, endPoint y: 240, distance: 9.9
click at [514, 240] on div at bounding box center [517, 239] width 11 height 8
drag, startPoint x: 522, startPoint y: 239, endPoint x: 529, endPoint y: 238, distance: 6.4
click at [529, 238] on span at bounding box center [529, 239] width 4 height 8
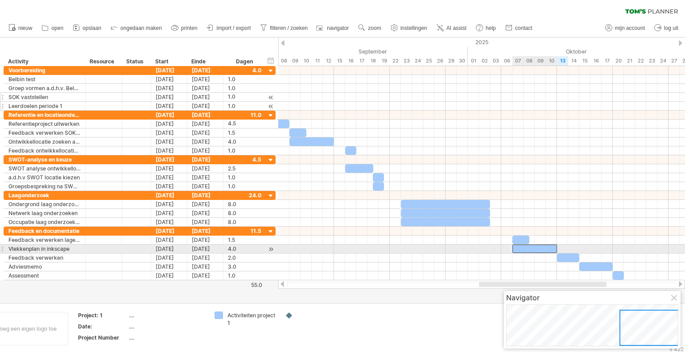
click at [522, 250] on div at bounding box center [534, 248] width 45 height 8
drag, startPoint x: 513, startPoint y: 246, endPoint x: 492, endPoint y: 246, distance: 21.0
click at [492, 246] on div at bounding box center [523, 248] width 67 height 8
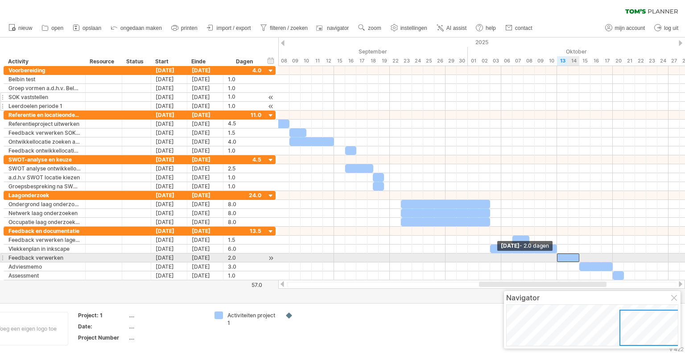
click at [555, 254] on span at bounding box center [557, 257] width 4 height 8
click at [574, 254] on div at bounding box center [568, 257] width 22 height 8
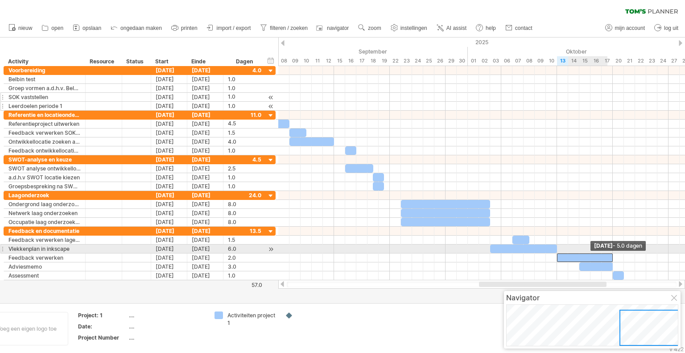
drag, startPoint x: 578, startPoint y: 254, endPoint x: 608, endPoint y: 252, distance: 30.8
click at [608, 253] on div at bounding box center [585, 257] width 56 height 8
drag, startPoint x: 556, startPoint y: 254, endPoint x: 568, endPoint y: 253, distance: 12.1
click at [568, 253] on span at bounding box center [568, 257] width 4 height 8
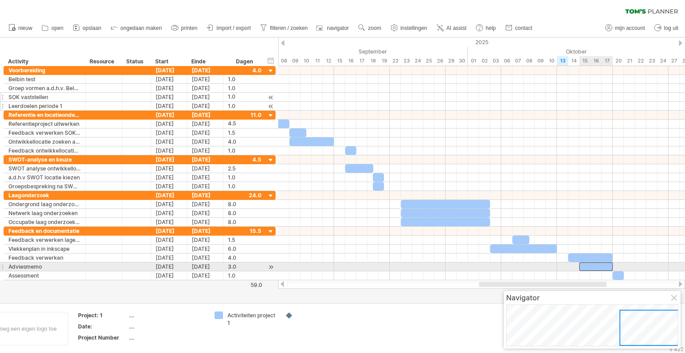
click at [590, 266] on div at bounding box center [595, 266] width 33 height 8
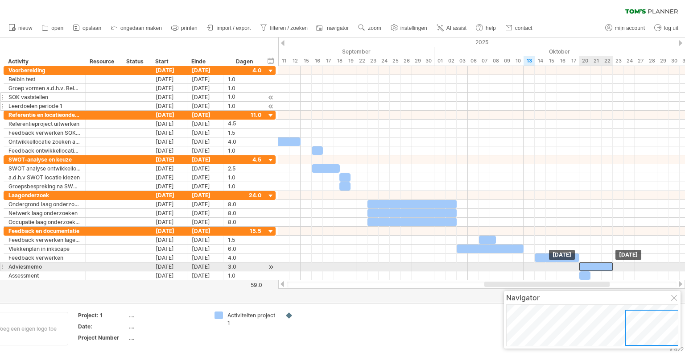
drag, startPoint x: 565, startPoint y: 263, endPoint x: 597, endPoint y: 262, distance: 32.5
click at [597, 262] on div at bounding box center [595, 266] width 33 height 8
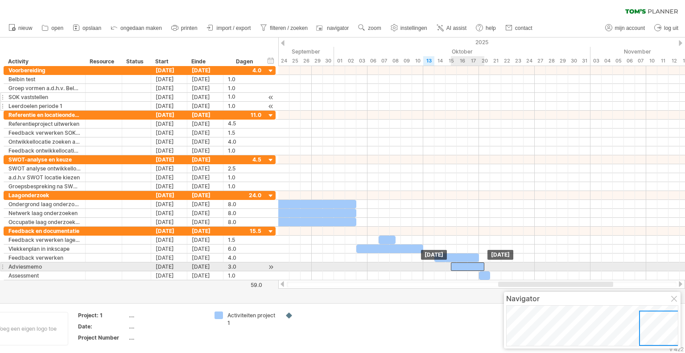
drag, startPoint x: 509, startPoint y: 267, endPoint x: 480, endPoint y: 266, distance: 28.5
click at [480, 266] on div at bounding box center [467, 266] width 33 height 8
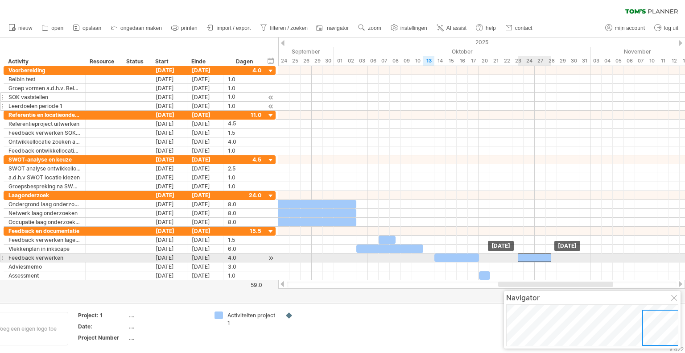
drag, startPoint x: 467, startPoint y: 267, endPoint x: 551, endPoint y: 258, distance: 83.8
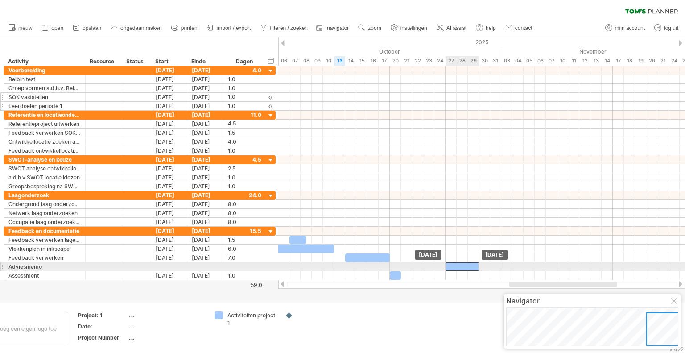
drag, startPoint x: 459, startPoint y: 258, endPoint x: 460, endPoint y: 265, distance: 7.2
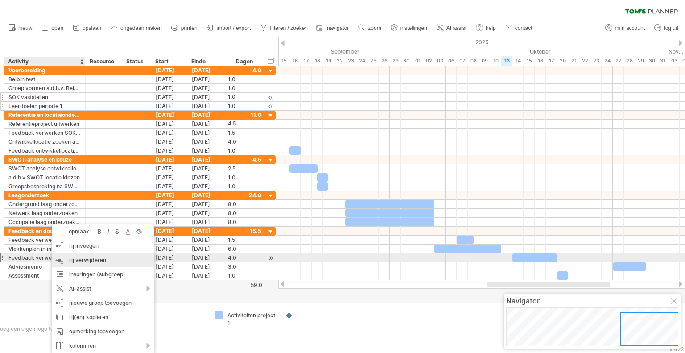
click at [88, 260] on span "rij verwijderen" at bounding box center [87, 259] width 37 height 7
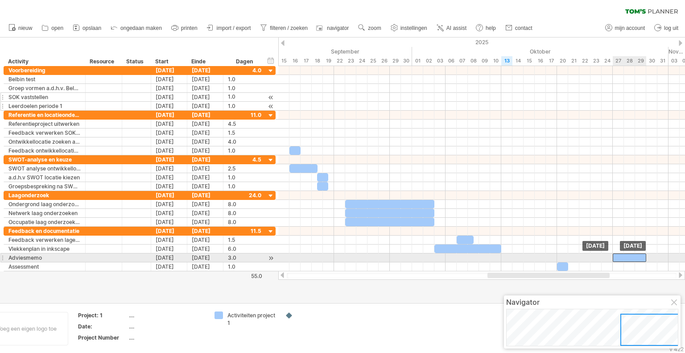
click at [633, 254] on div at bounding box center [628, 257] width 33 height 8
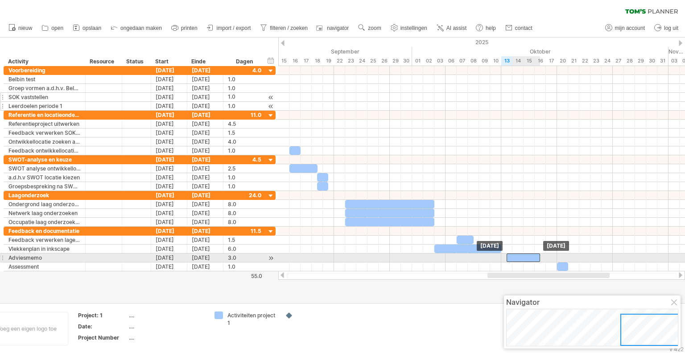
drag, startPoint x: 632, startPoint y: 258, endPoint x: 527, endPoint y: 255, distance: 105.2
click at [527, 255] on div at bounding box center [522, 257] width 33 height 8
drag, startPoint x: 538, startPoint y: 256, endPoint x: 554, endPoint y: 254, distance: 16.1
click at [555, 254] on span at bounding box center [557, 257] width 4 height 8
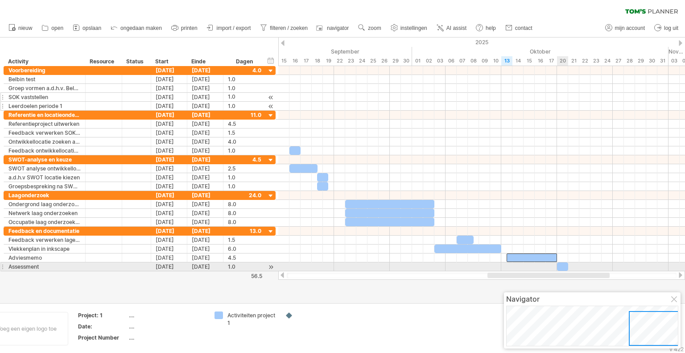
click at [562, 271] on div at bounding box center [481, 275] width 406 height 9
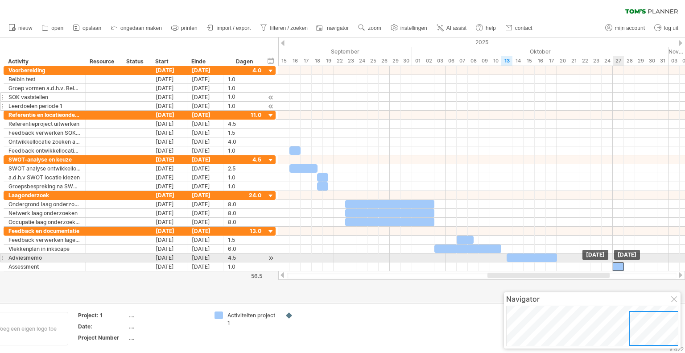
drag, startPoint x: 562, startPoint y: 262, endPoint x: 617, endPoint y: 261, distance: 54.4
click at [617, 262] on div at bounding box center [617, 266] width 11 height 8
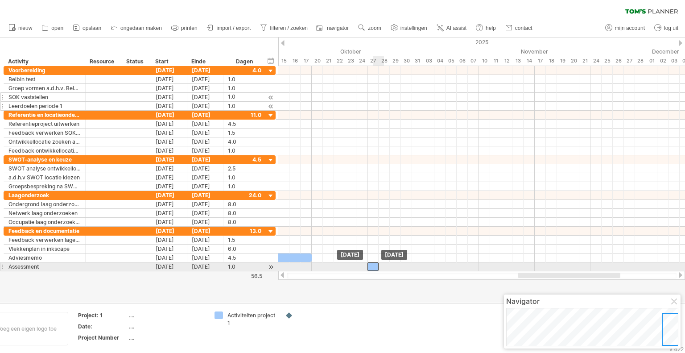
click at [378, 266] on div at bounding box center [372, 266] width 11 height 8
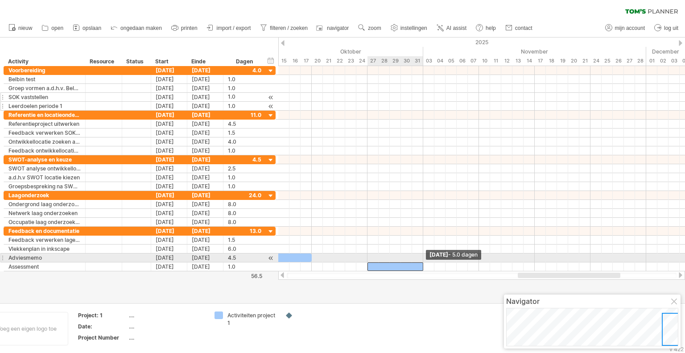
drag, startPoint x: 379, startPoint y: 265, endPoint x: 423, endPoint y: 262, distance: 44.7
click at [423, 262] on span at bounding box center [423, 266] width 4 height 8
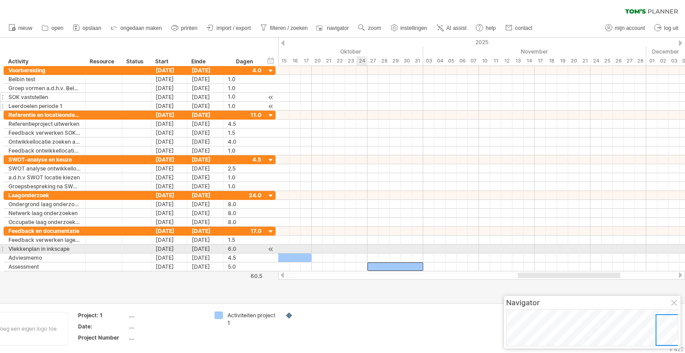
click at [359, 245] on div at bounding box center [481, 248] width 406 height 9
